Goal: Contribute content: Add original content to the website for others to see

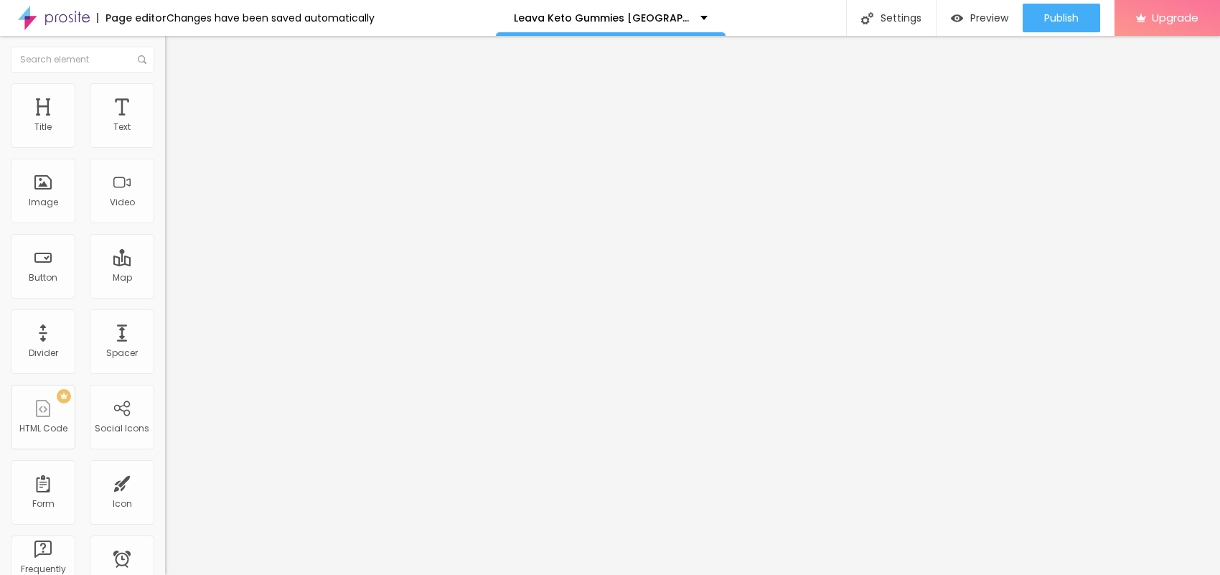
click at [165, 123] on span "Add image" at bounding box center [194, 117] width 59 height 12
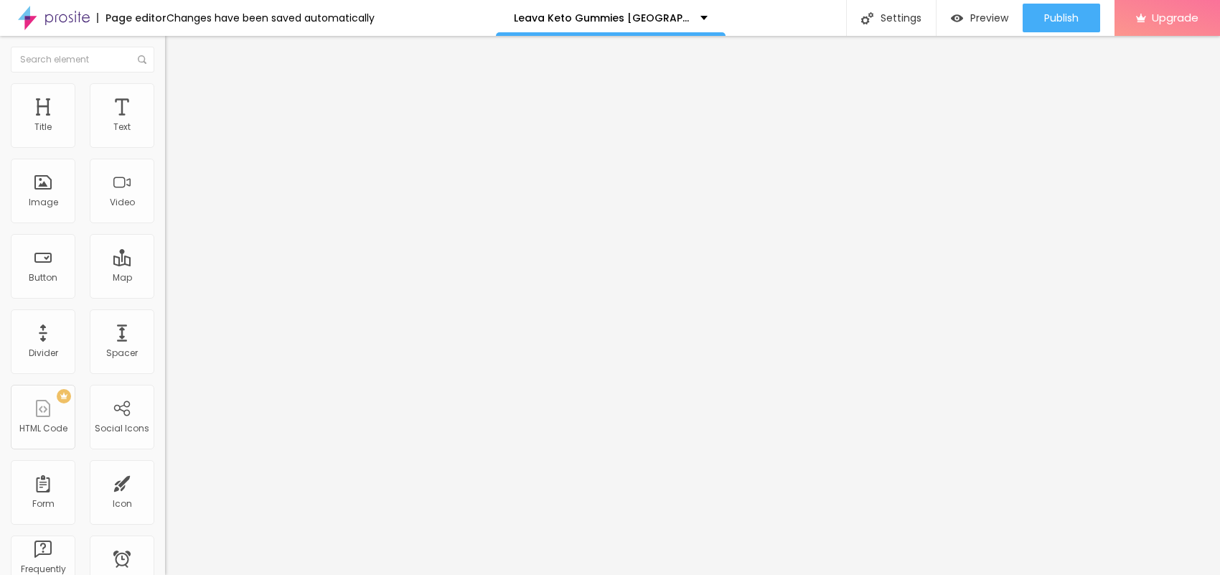
click at [165, 83] on img at bounding box center [171, 89] width 13 height 13
type input "95"
type input "90"
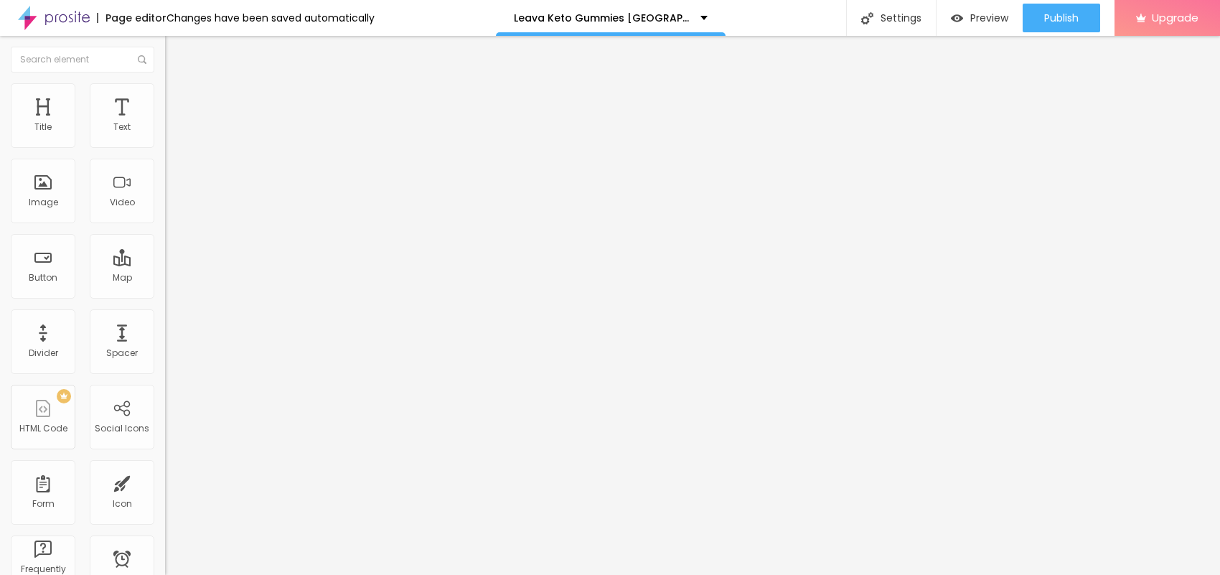
type input "90"
type input "85"
type input "80"
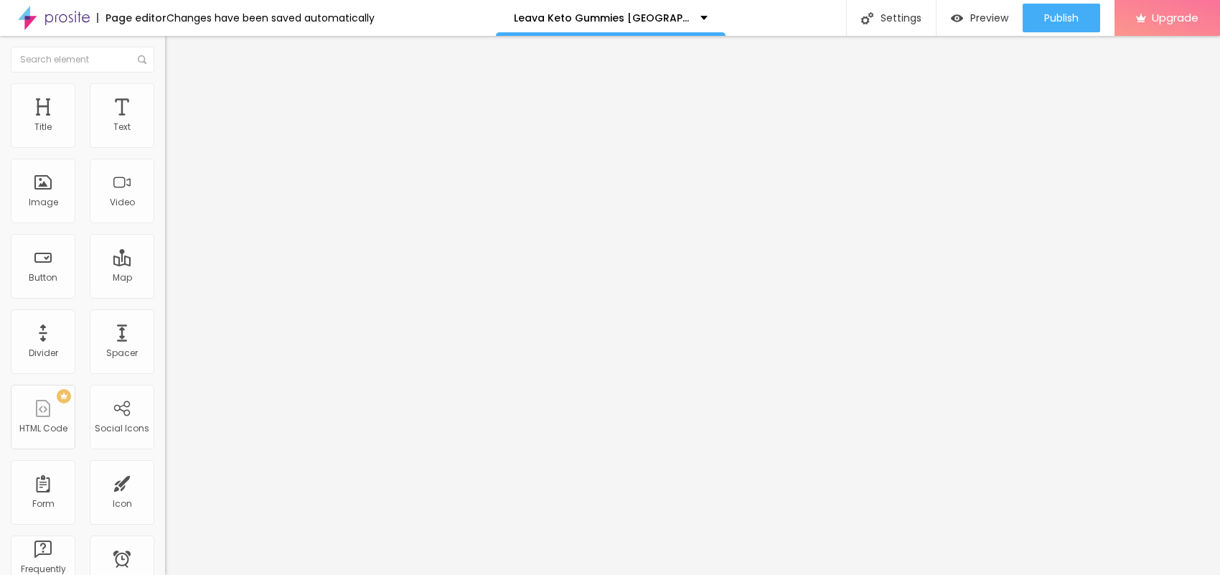
type input "75"
type input "70"
type input "65"
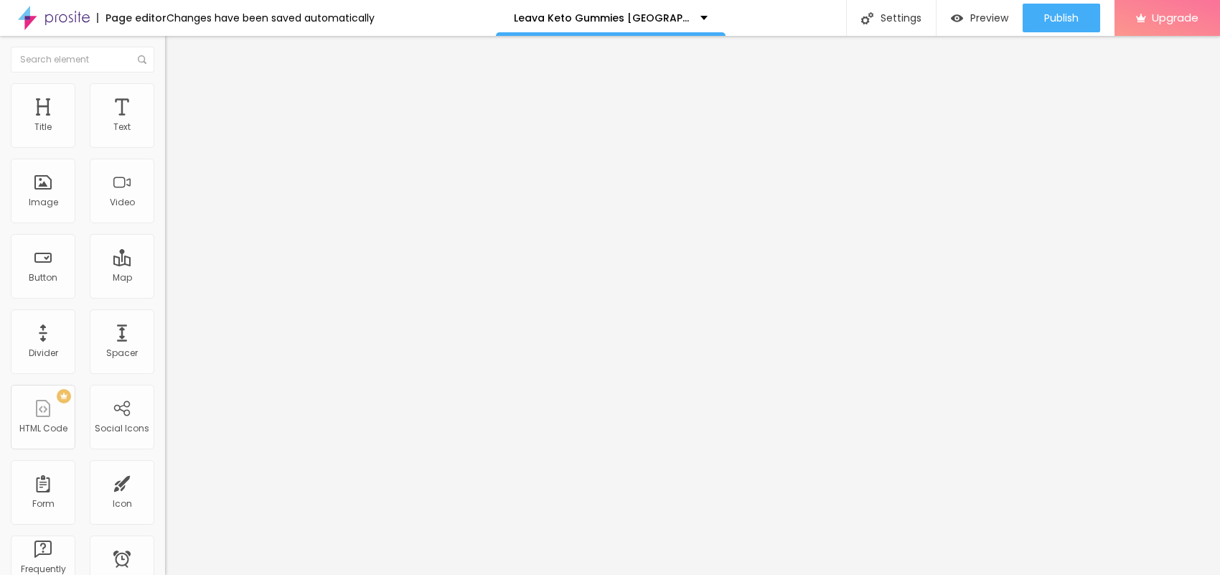
type input "65"
type input "60"
type input "55"
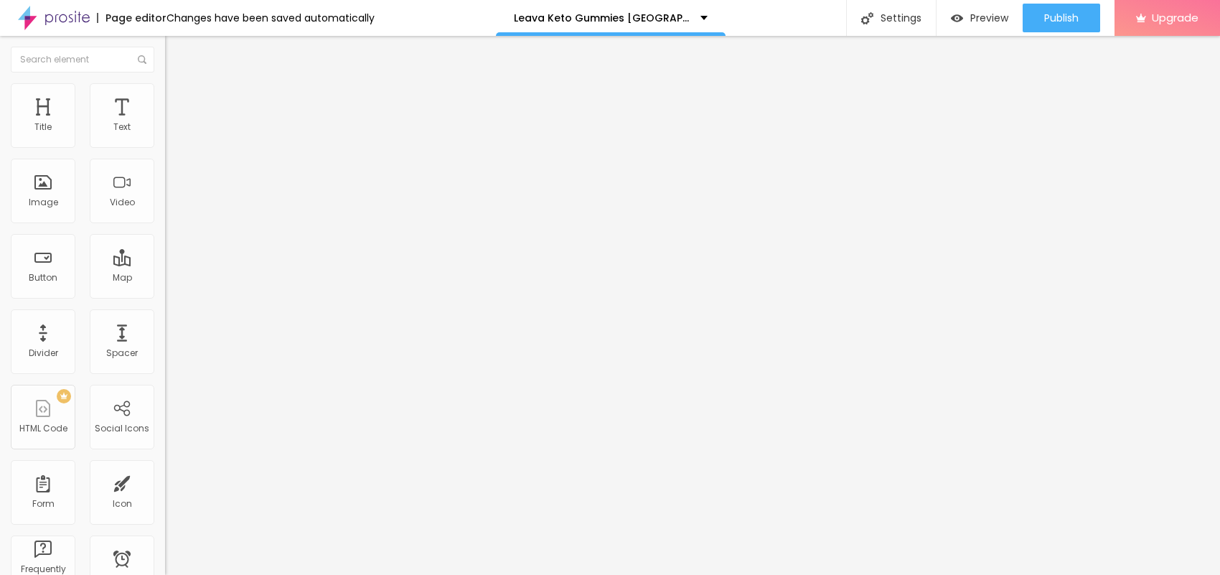
type input "50"
type input "45"
drag, startPoint x: 149, startPoint y: 156, endPoint x: 70, endPoint y: 151, distance: 78.4
type input "45"
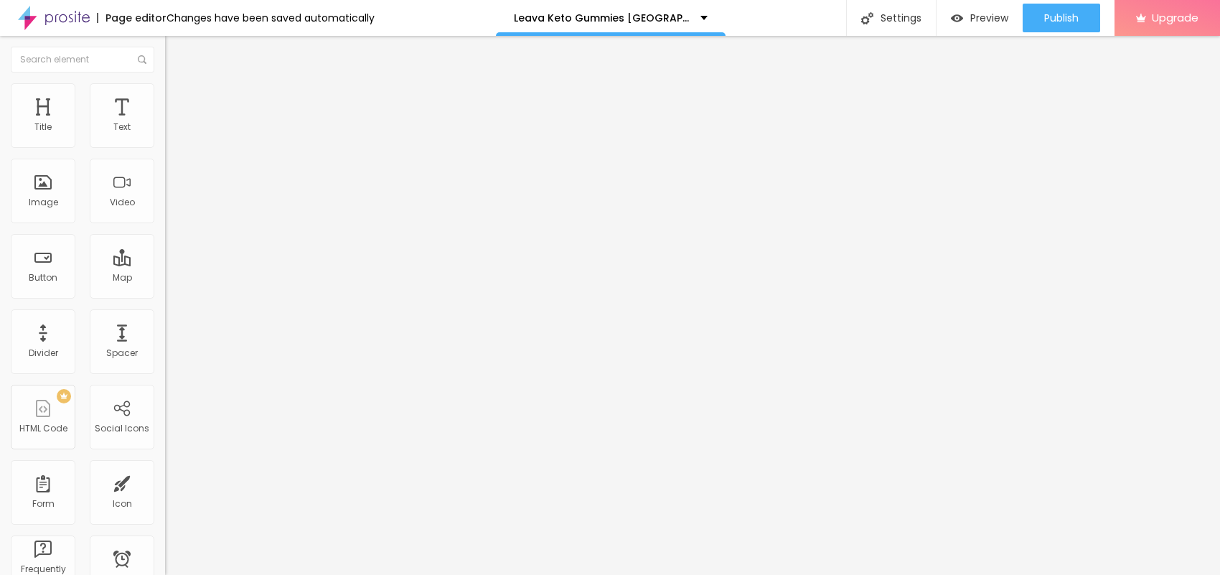
click at [165, 147] on input "range" at bounding box center [211, 141] width 93 height 11
click at [251, 574] on div "Subindo 2/3 arquivos" at bounding box center [610, 579] width 1220 height 9
drag, startPoint x: 80, startPoint y: 162, endPoint x: 0, endPoint y: 146, distance: 81.3
click at [165, 146] on div "Text Click me Align Size Default Small Default Big Link URL https:// Open in ne…" at bounding box center [247, 216] width 165 height 209
paste input "😍👇JETZT EINKAUFEN😍👇"
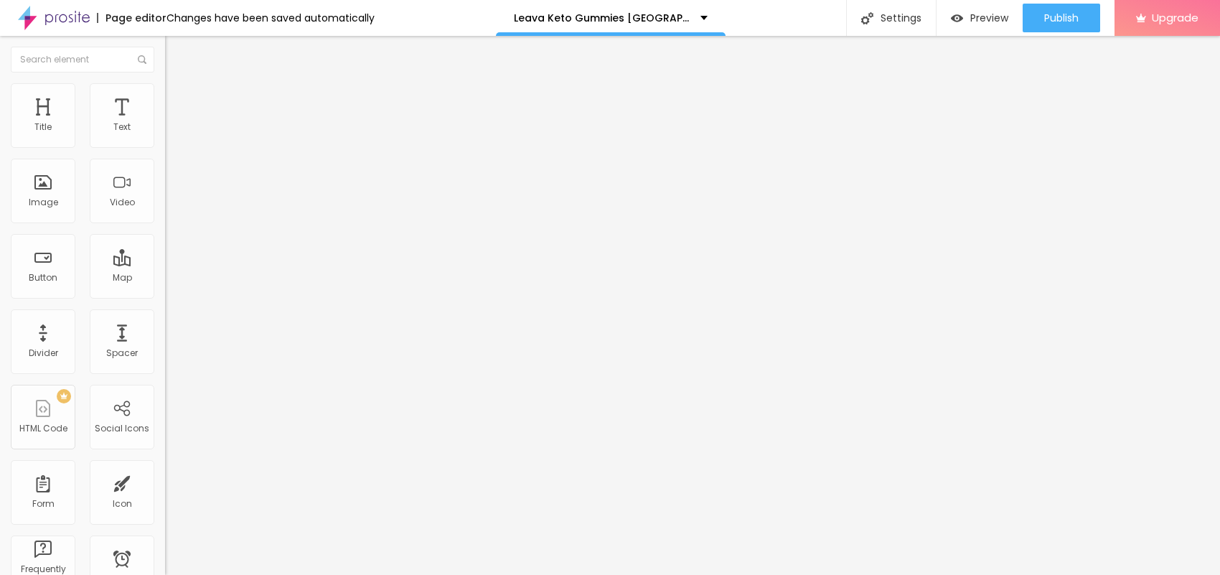
type input "😍👇JETZT EINKAUFEN😍👇"
drag, startPoint x: 60, startPoint y: 300, endPoint x: 0, endPoint y: 298, distance: 59.6
click at [165, 298] on div "Text 😍👇JETZT EINKAUFEN😍👇 Align Size Default Small Default Big Link URL https://…" at bounding box center [247, 216] width 165 height 209
paste input "[URL][DOMAIN_NAME]"
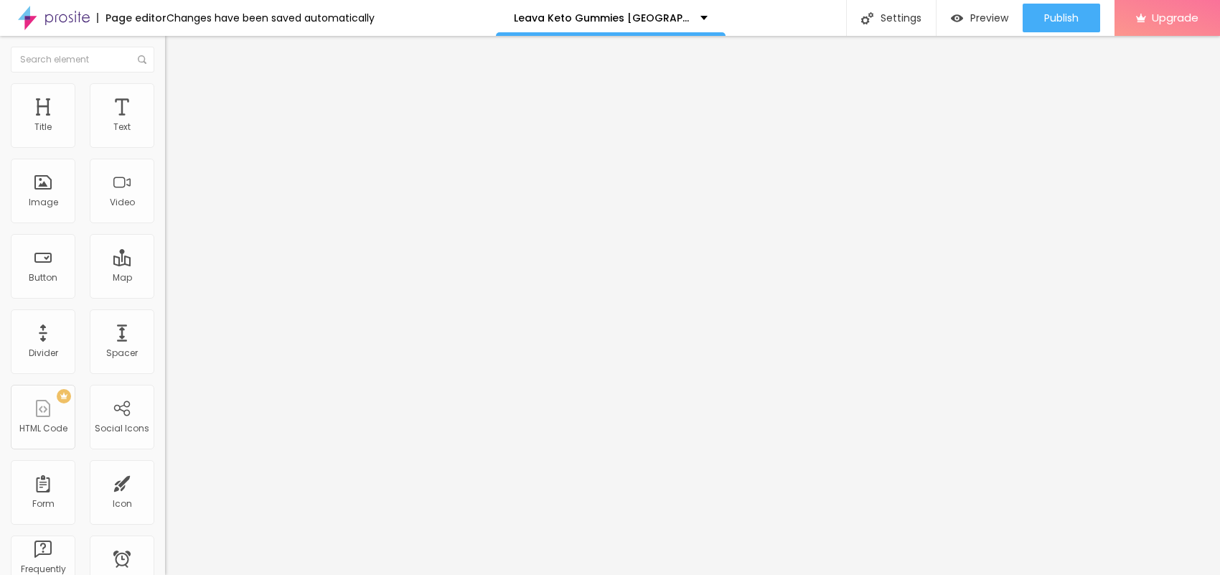
type input "[URL][DOMAIN_NAME]"
drag, startPoint x: 73, startPoint y: 393, endPoint x: 0, endPoint y: 390, distance: 73.3
click at [165, 328] on div "Change image Image description (Alt) Align Aspect Ratio Original Cinema 16:9 De…" at bounding box center [247, 220] width 165 height 216
paste input "[URL][DOMAIN_NAME]"
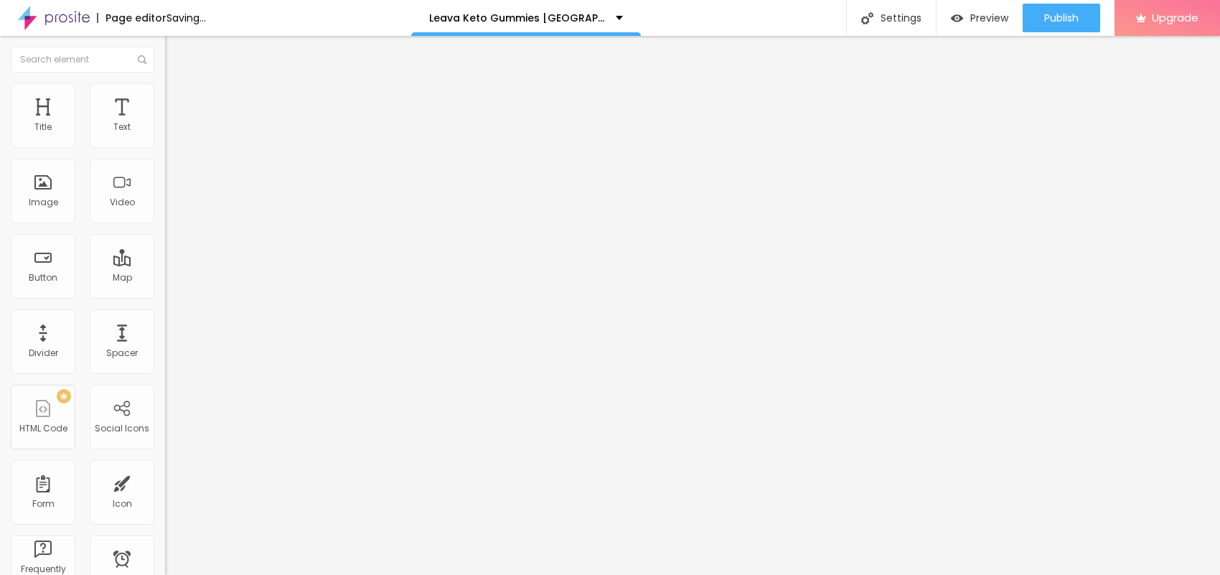
scroll to position [0, 123]
type input "[URL][DOMAIN_NAME]"
click at [172, 132] on icon "button" at bounding box center [175, 129] width 6 height 6
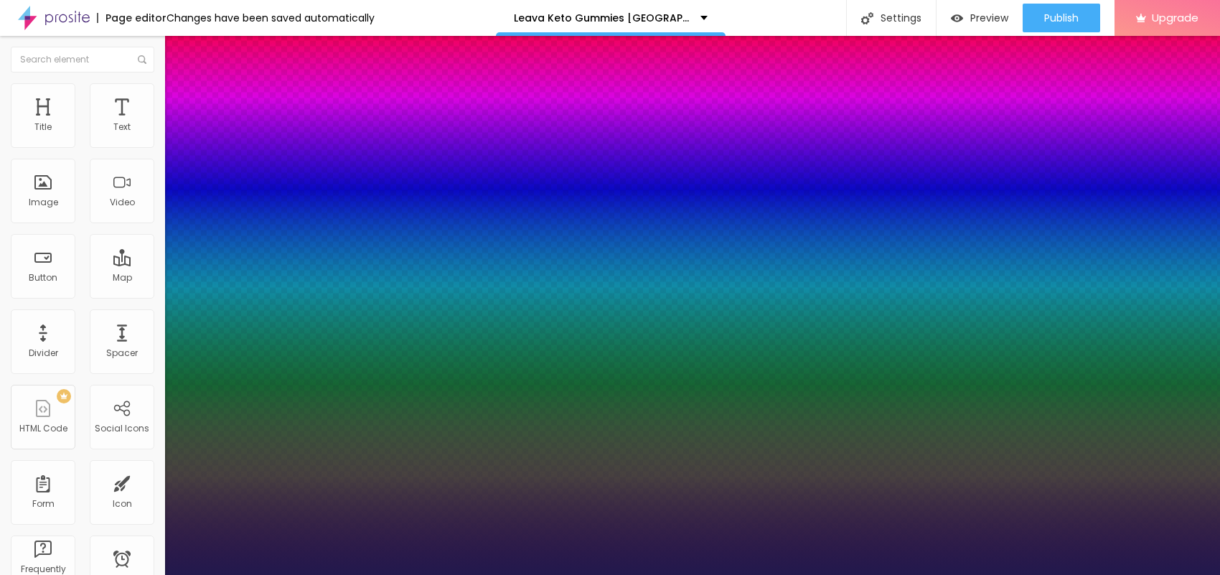
type input "20"
type input "1"
type input "20"
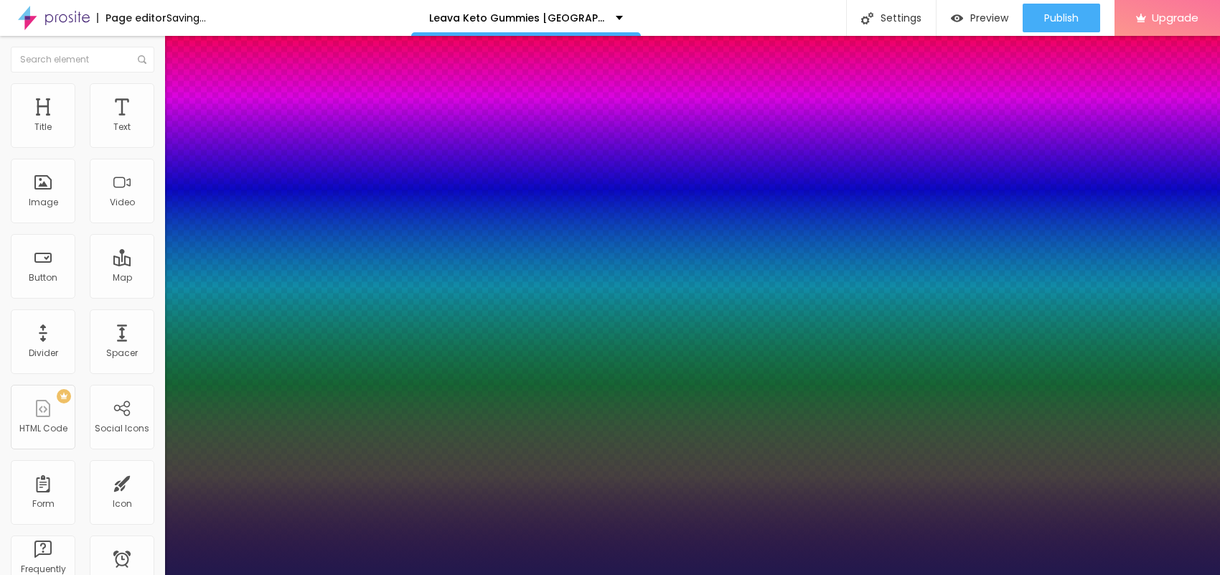
click at [591, 574] on div at bounding box center [610, 583] width 1220 height 0
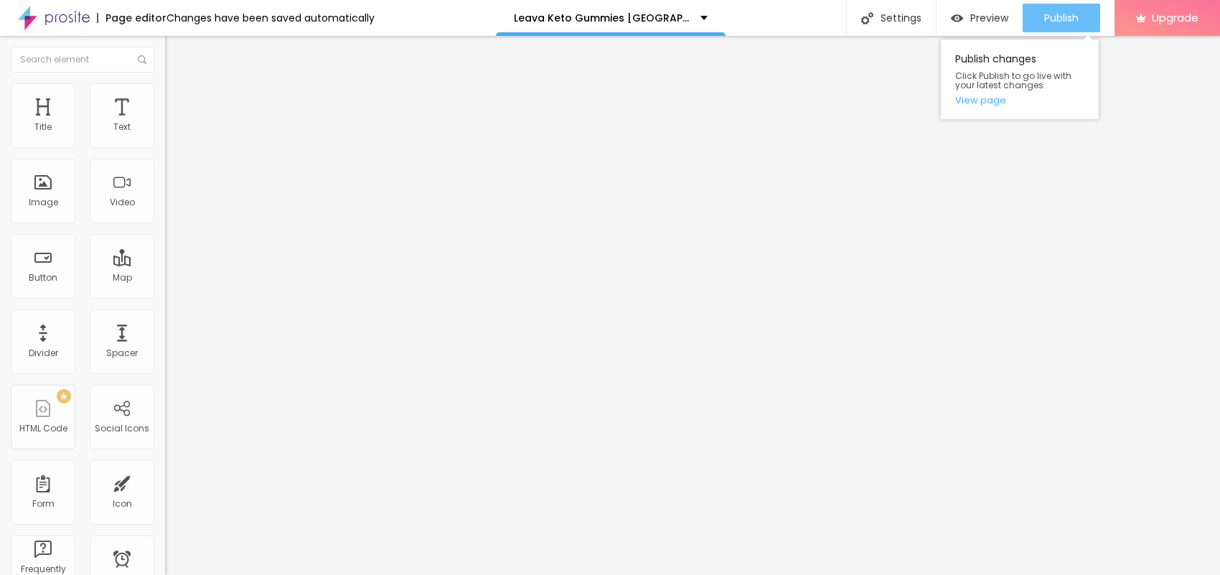
click at [1071, 18] on span "Publish" at bounding box center [1061, 17] width 34 height 11
click at [992, 99] on link "View page" at bounding box center [1019, 99] width 129 height 9
click at [1077, 17] on span "Publish" at bounding box center [1061, 17] width 34 height 11
click at [989, 105] on link "View page" at bounding box center [1019, 99] width 129 height 9
